Goal: Task Accomplishment & Management: Manage account settings

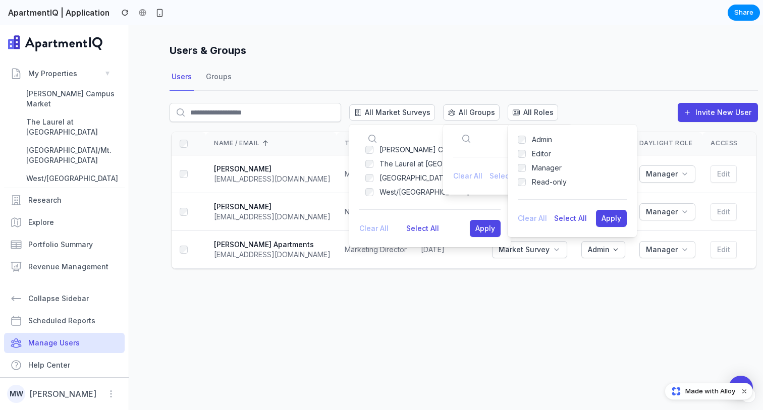
click at [417, 309] on div "Users & Groups Users Groups All Market Surveys [PERSON_NAME] Campus Market The …" at bounding box center [446, 217] width 634 height 385
click at [565, 76] on div "Users Groups" at bounding box center [464, 77] width 588 height 27
click at [529, 114] on span "All Roles" at bounding box center [538, 112] width 30 height 10
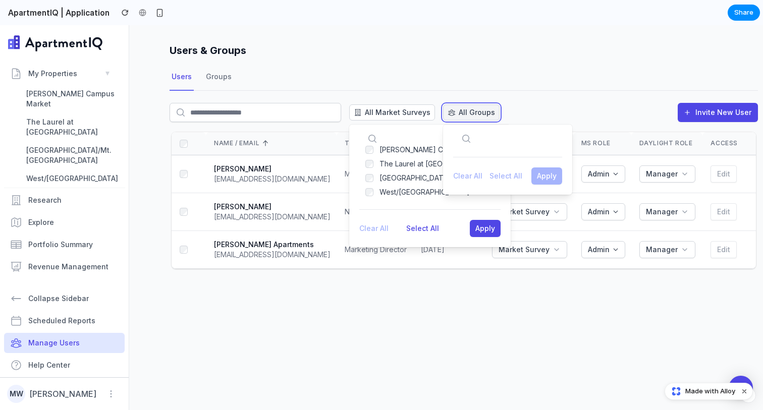
click at [466, 112] on span "All Groups" at bounding box center [477, 112] width 36 height 10
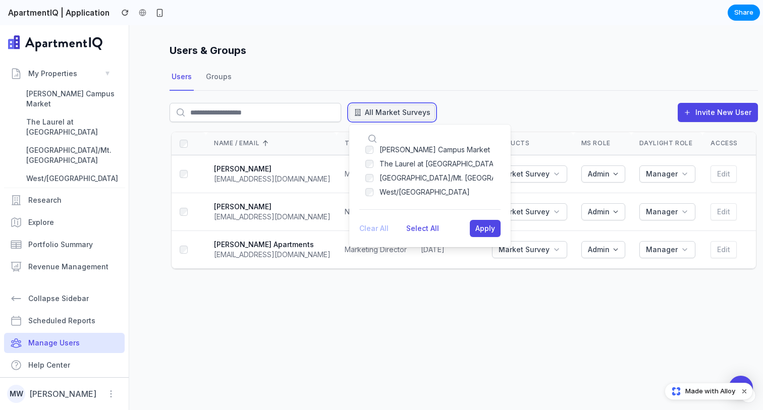
click at [400, 112] on span "All Market Surveys" at bounding box center [398, 112] width 66 height 10
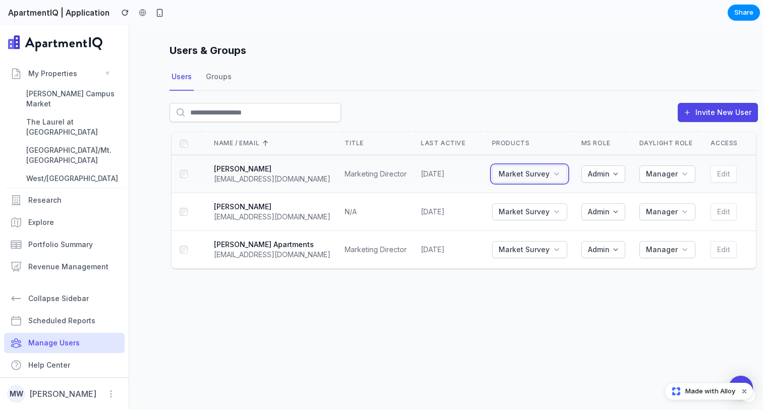
click at [553, 174] on icon "button" at bounding box center [557, 174] width 8 height 8
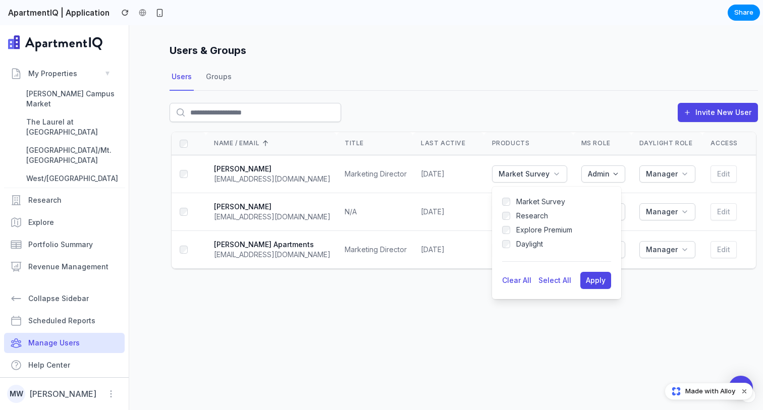
click at [562, 111] on div "Invite New User" at bounding box center [464, 116] width 588 height 27
click at [531, 202] on div "Market Survey" at bounding box center [540, 202] width 49 height 10
click at [561, 82] on div "Users Groups" at bounding box center [464, 77] width 588 height 27
click at [599, 280] on span "Apply" at bounding box center [596, 280] width 20 height 9
click at [622, 175] on button "Admin" at bounding box center [603, 174] width 44 height 17
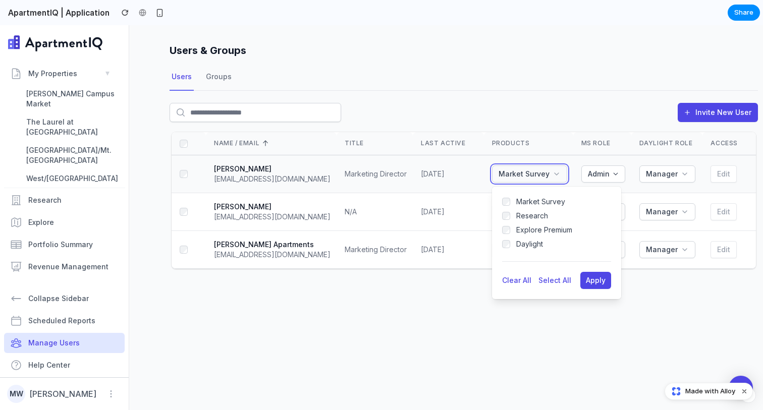
click at [531, 175] on span "Market Survey" at bounding box center [524, 174] width 51 height 10
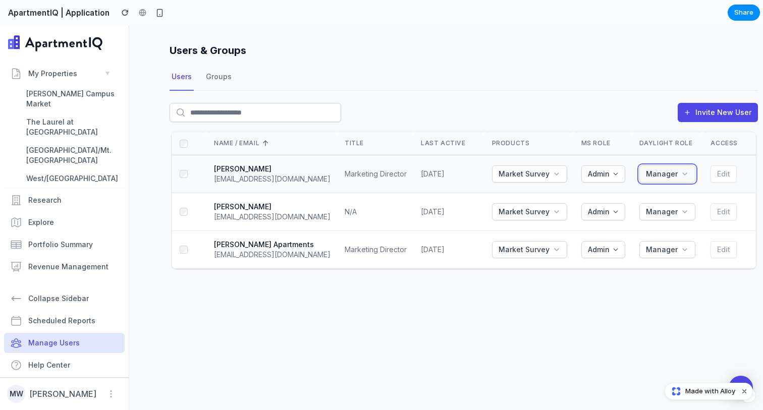
click at [656, 173] on span "Manager" at bounding box center [662, 174] width 32 height 10
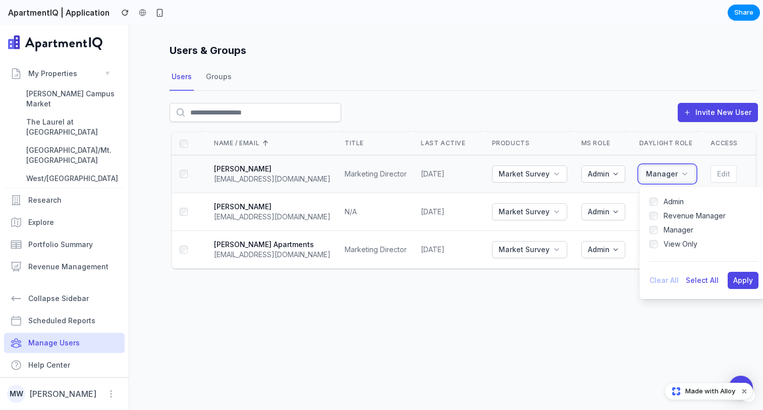
click at [656, 173] on span "Manager" at bounding box center [662, 174] width 32 height 10
